Goal: Obtain resource: Obtain resource

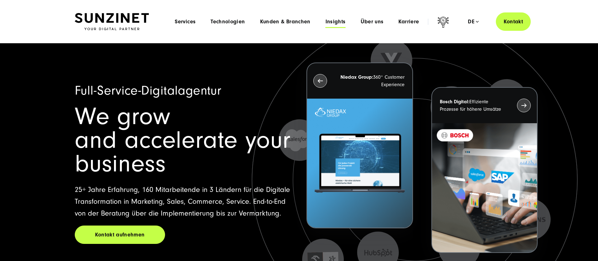
click at [336, 24] on span "Insights" at bounding box center [335, 22] width 20 height 6
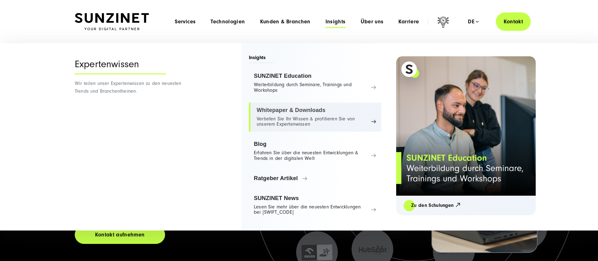
click at [289, 120] on link "Whitepaper & Downloads Vertiefen Sie Ihr Wissen & profitieren Sie von unserem E…" at bounding box center [315, 117] width 132 height 29
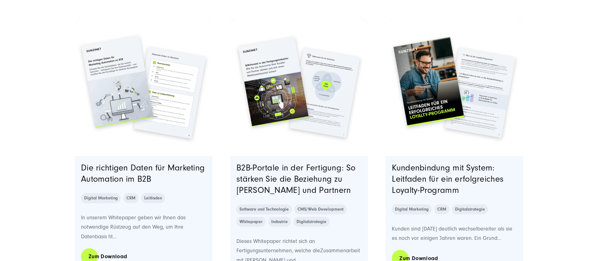
scroll to position [242, 0]
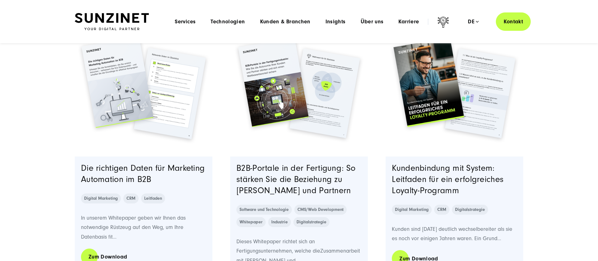
click at [156, 125] on img "Featured image: Zwei Seiten einer Broschüre von SUNZINET zum Thema „Die richtig…" at bounding box center [143, 88] width 140 height 140
